Goal: Information Seeking & Learning: Learn about a topic

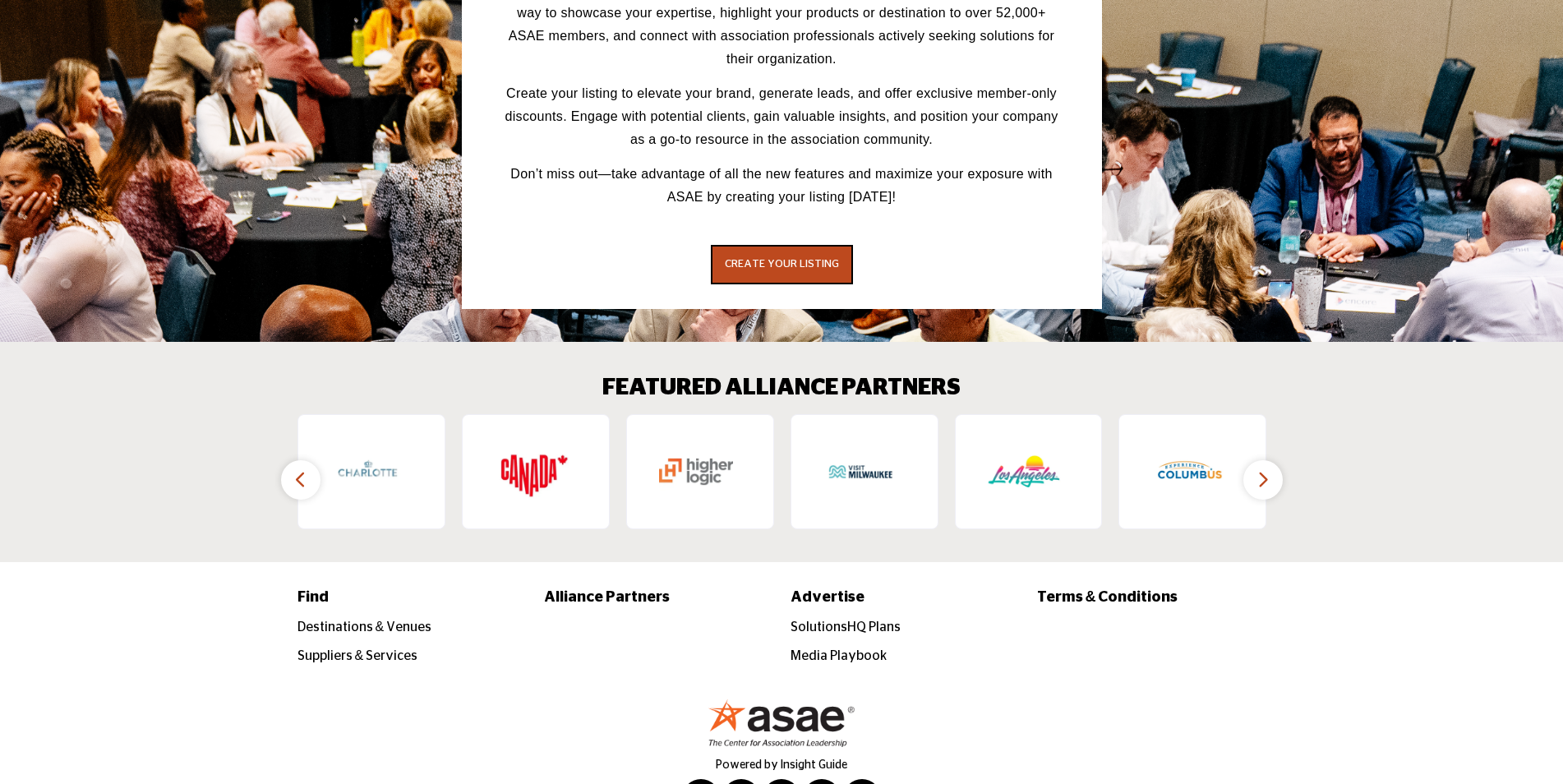
scroll to position [2286, 0]
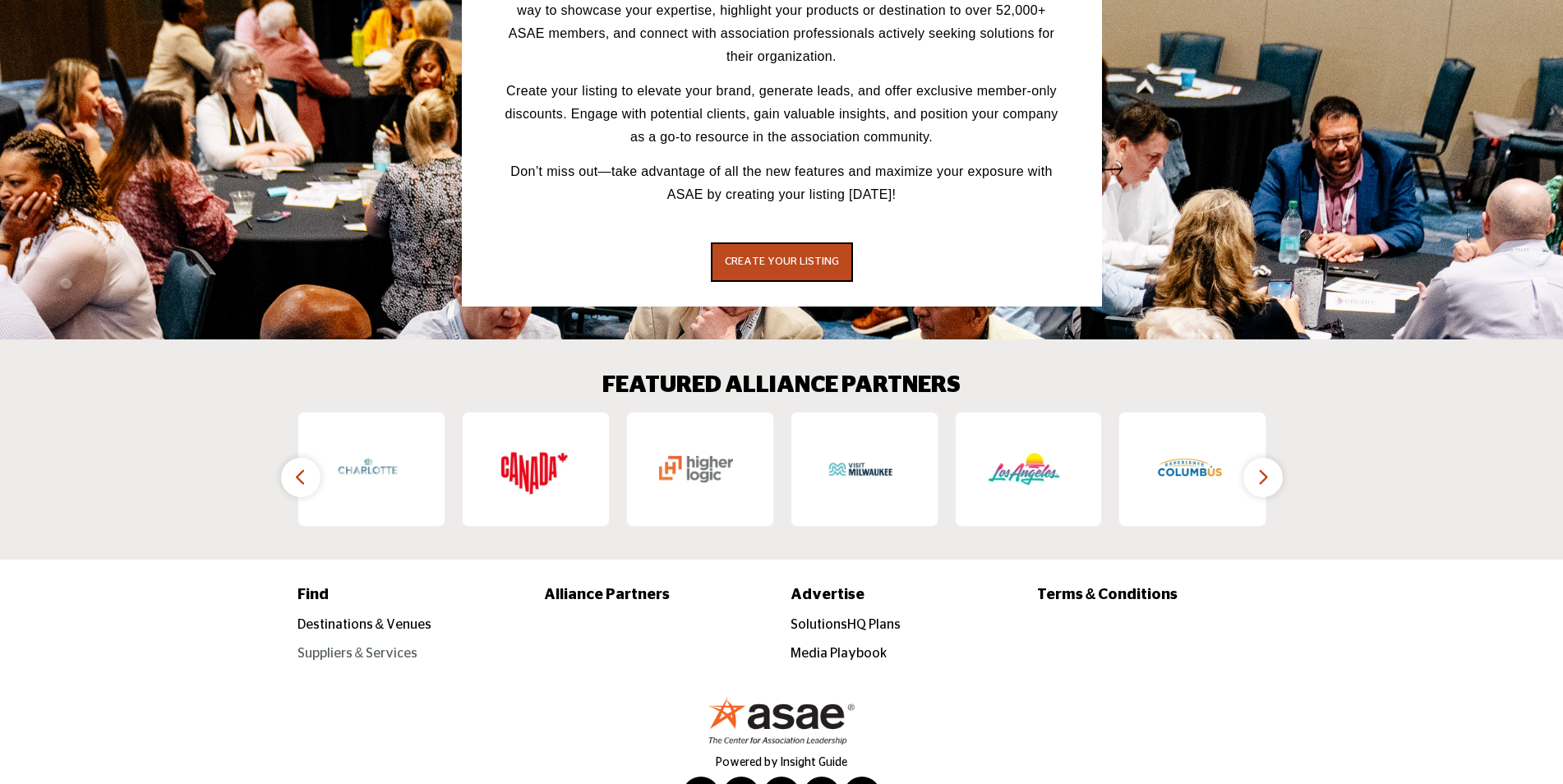
click at [365, 647] on link "Suppliers & Services" at bounding box center [357, 653] width 121 height 13
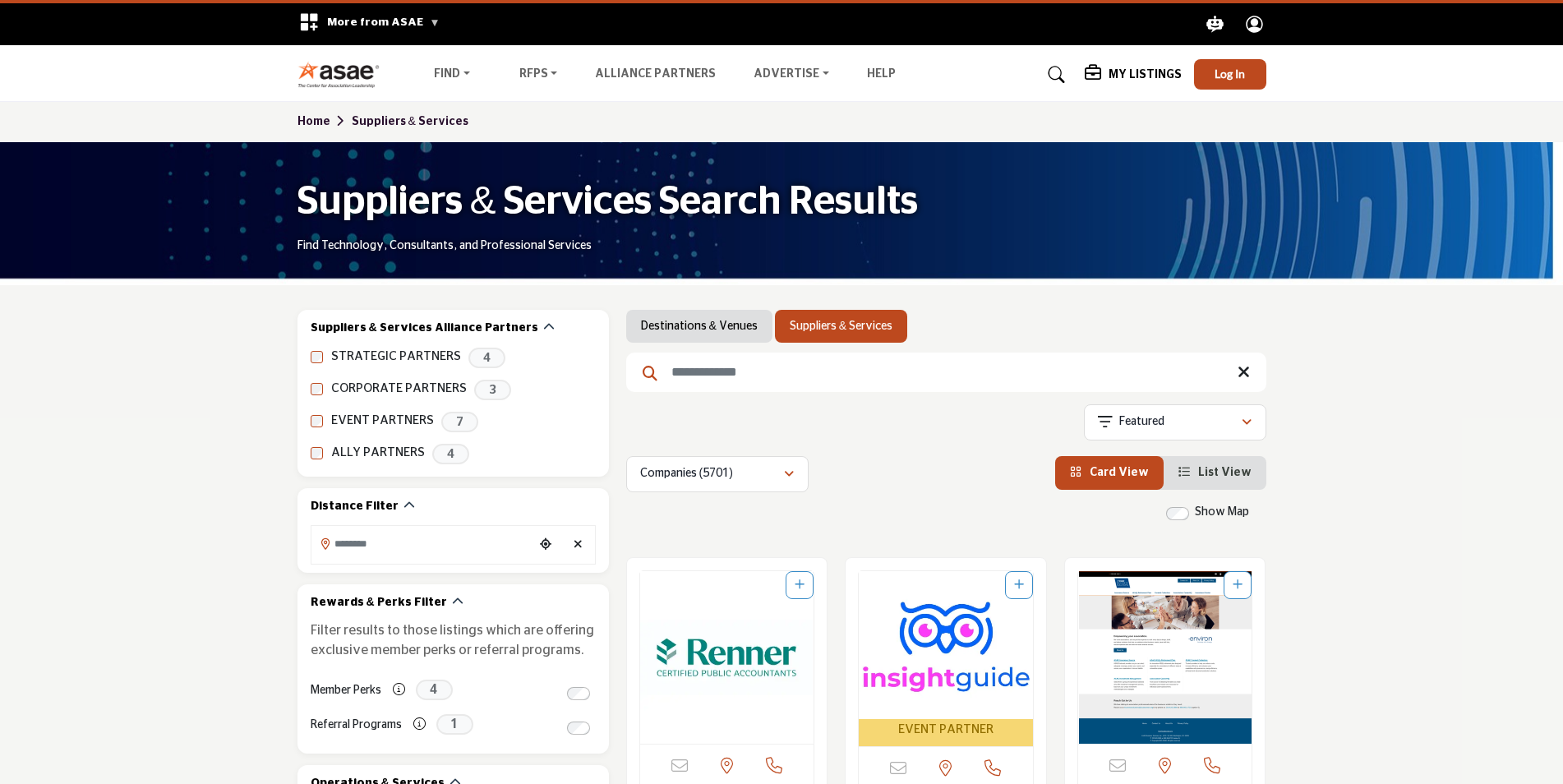
click at [734, 376] on input "Search Keyword" at bounding box center [946, 372] width 640 height 39
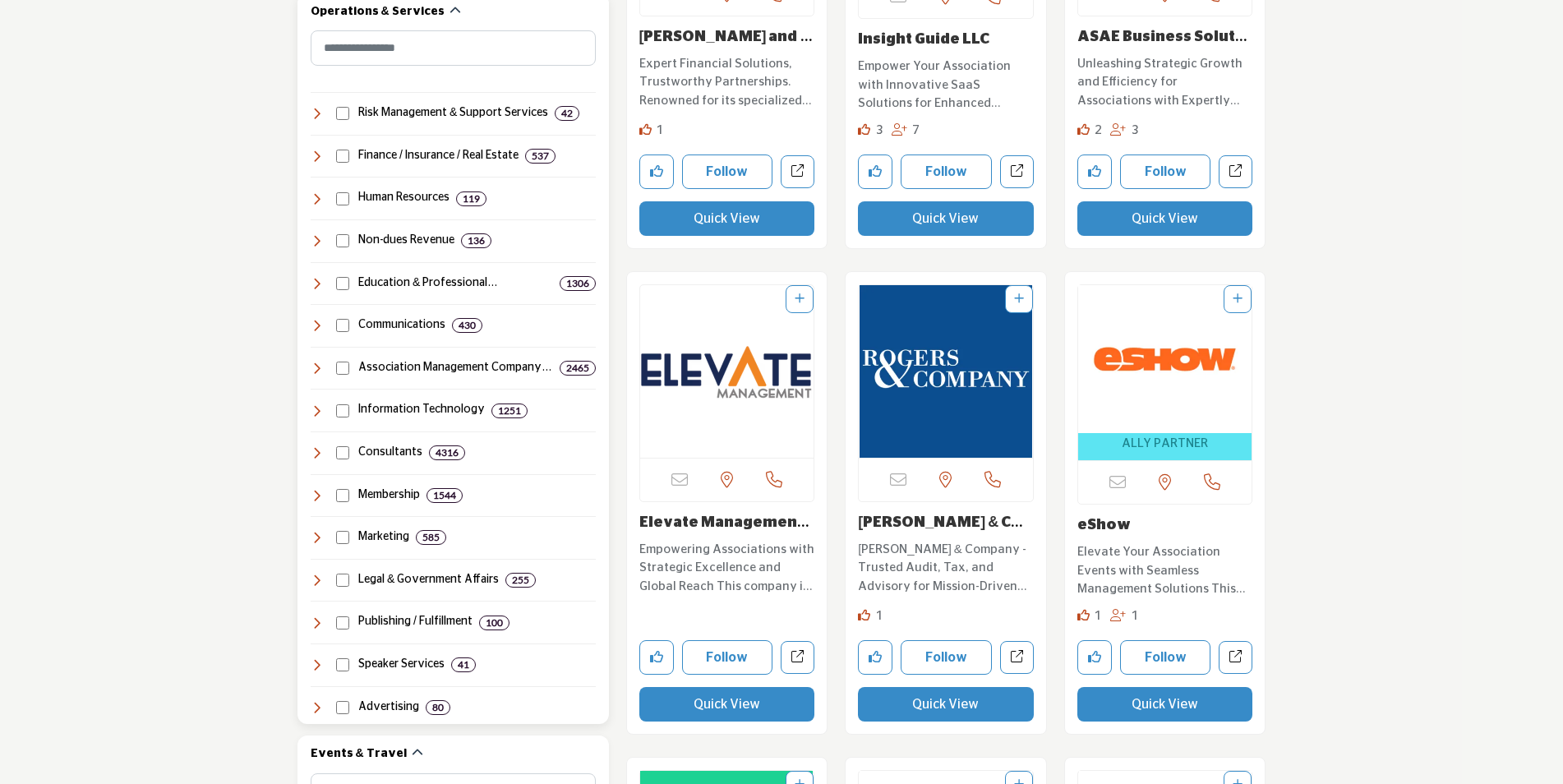
scroll to position [657, 0]
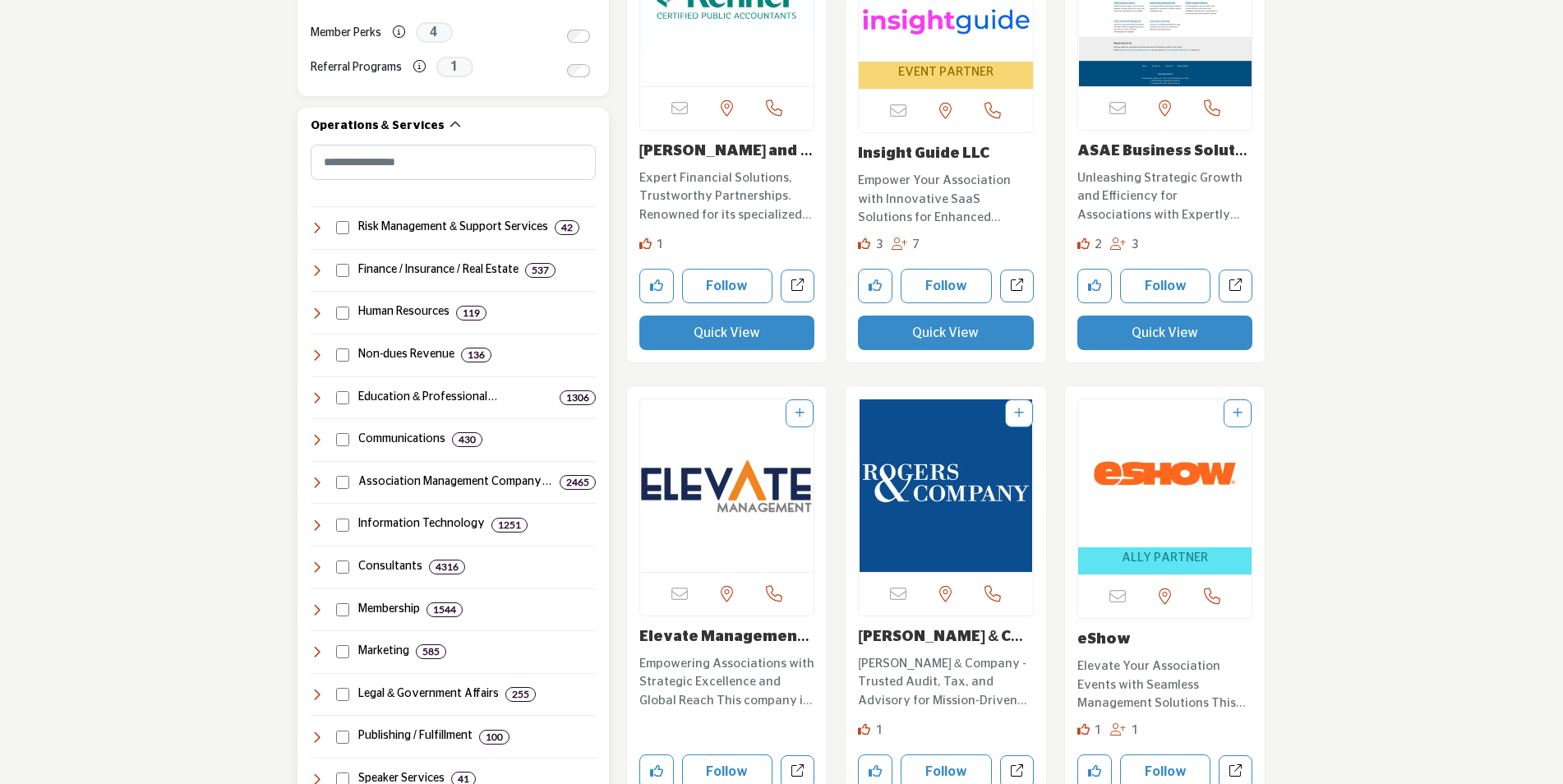
click at [397, 312] on h4 "Human Resources" at bounding box center [404, 312] width 91 height 17
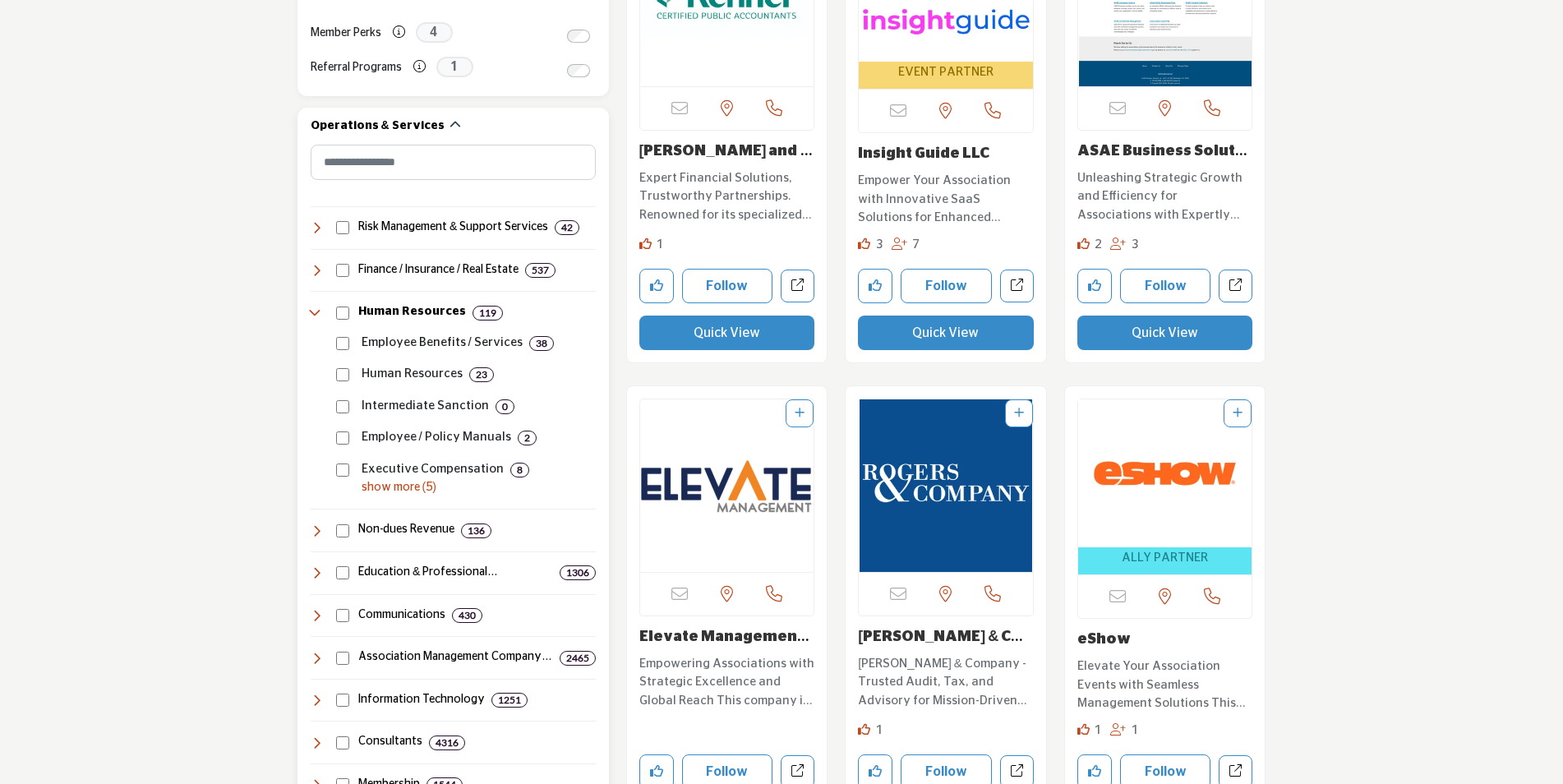
click at [399, 341] on p "Employee Benefits / Services" at bounding box center [443, 342] width 161 height 19
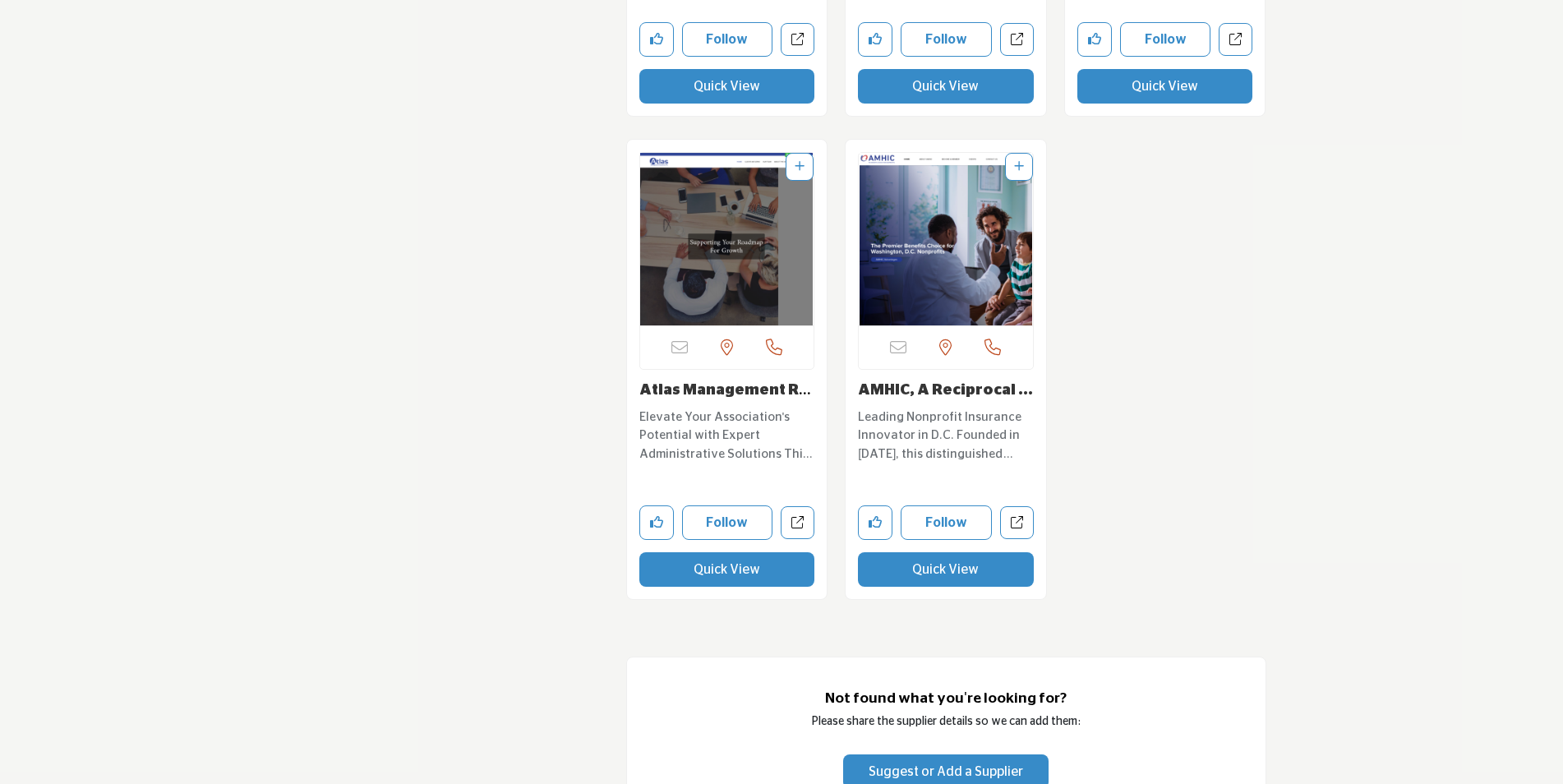
scroll to position [6491, 0]
